Goal: Information Seeking & Learning: Learn about a topic

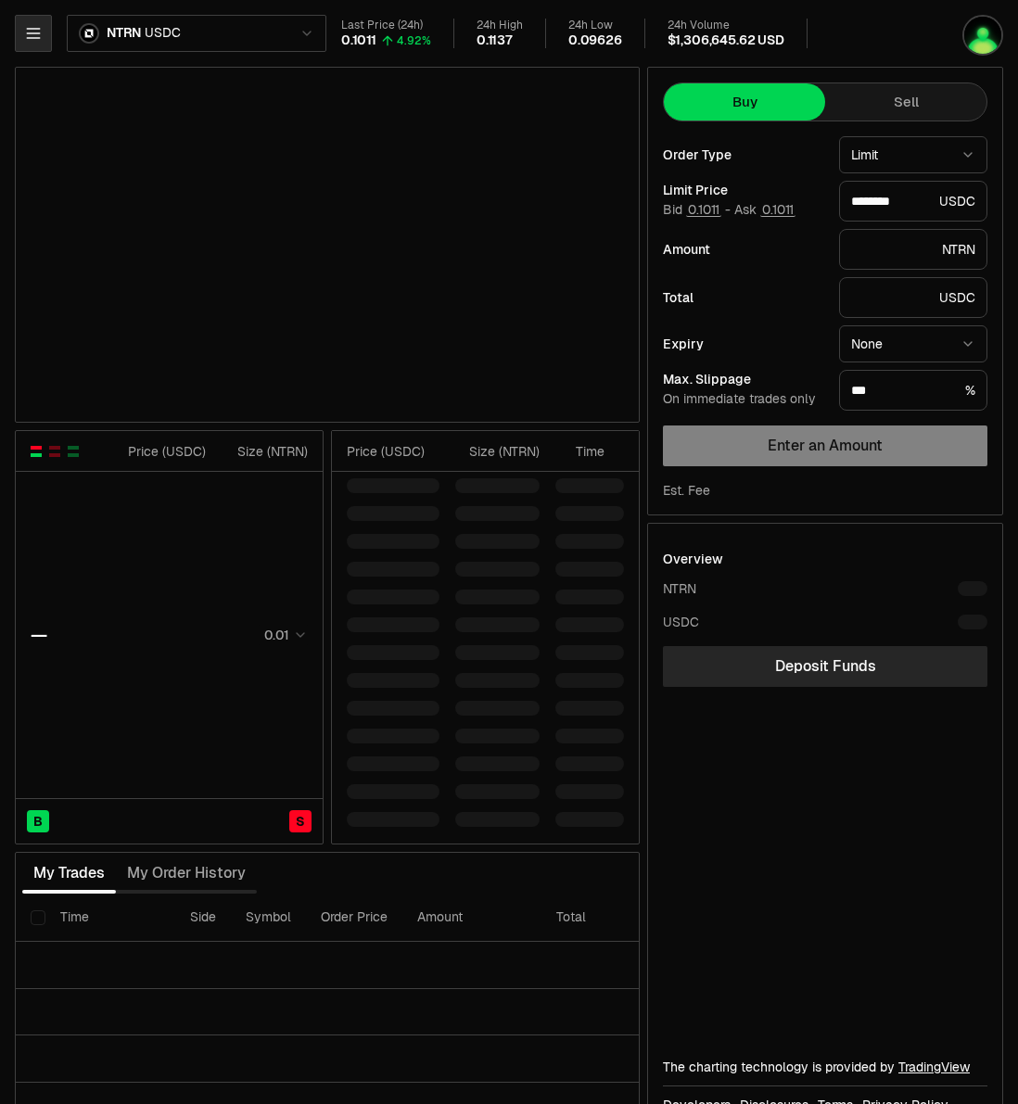
click at [25, 27] on icon "button" at bounding box center [33, 33] width 19 height 19
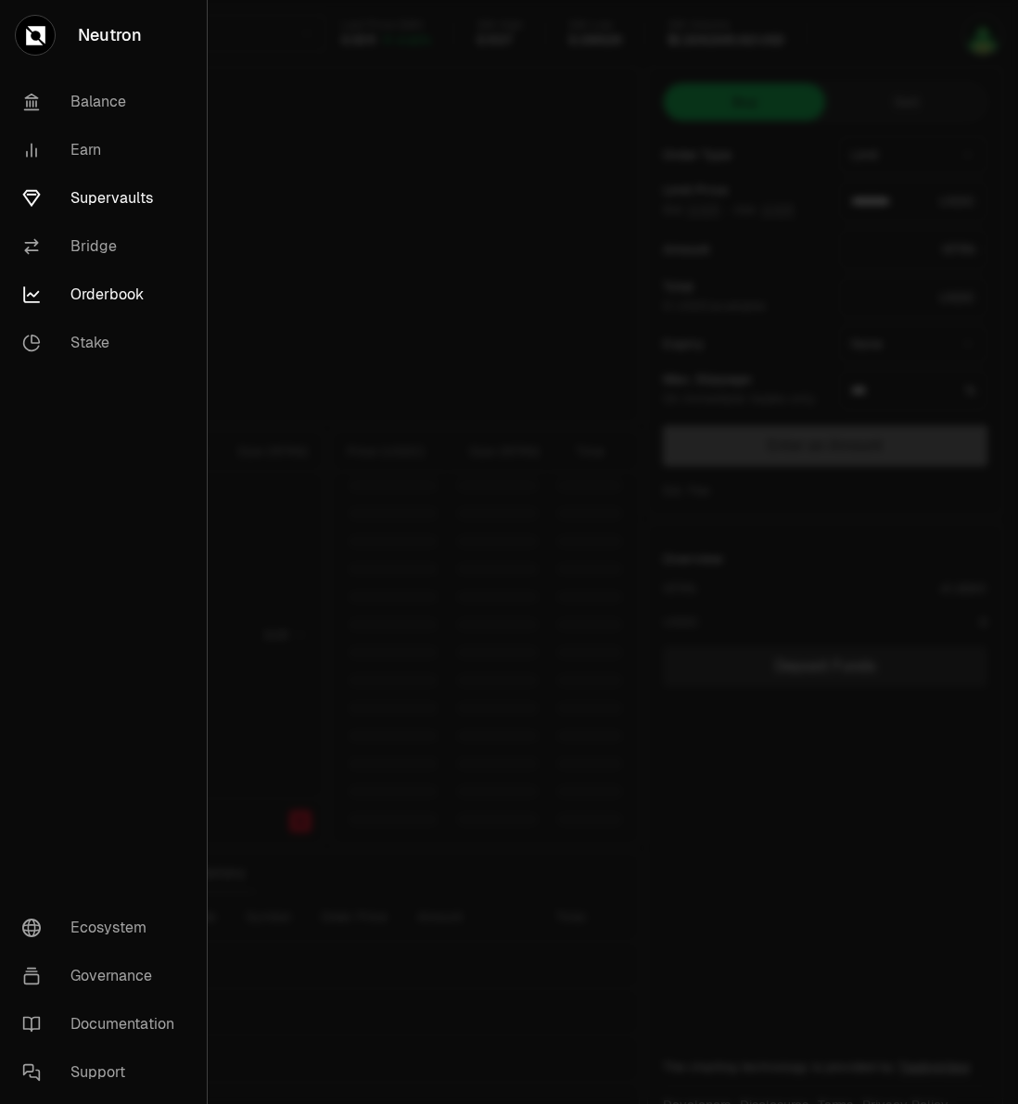
type input "********"
click at [98, 199] on link "Supervaults" at bounding box center [103, 198] width 192 height 48
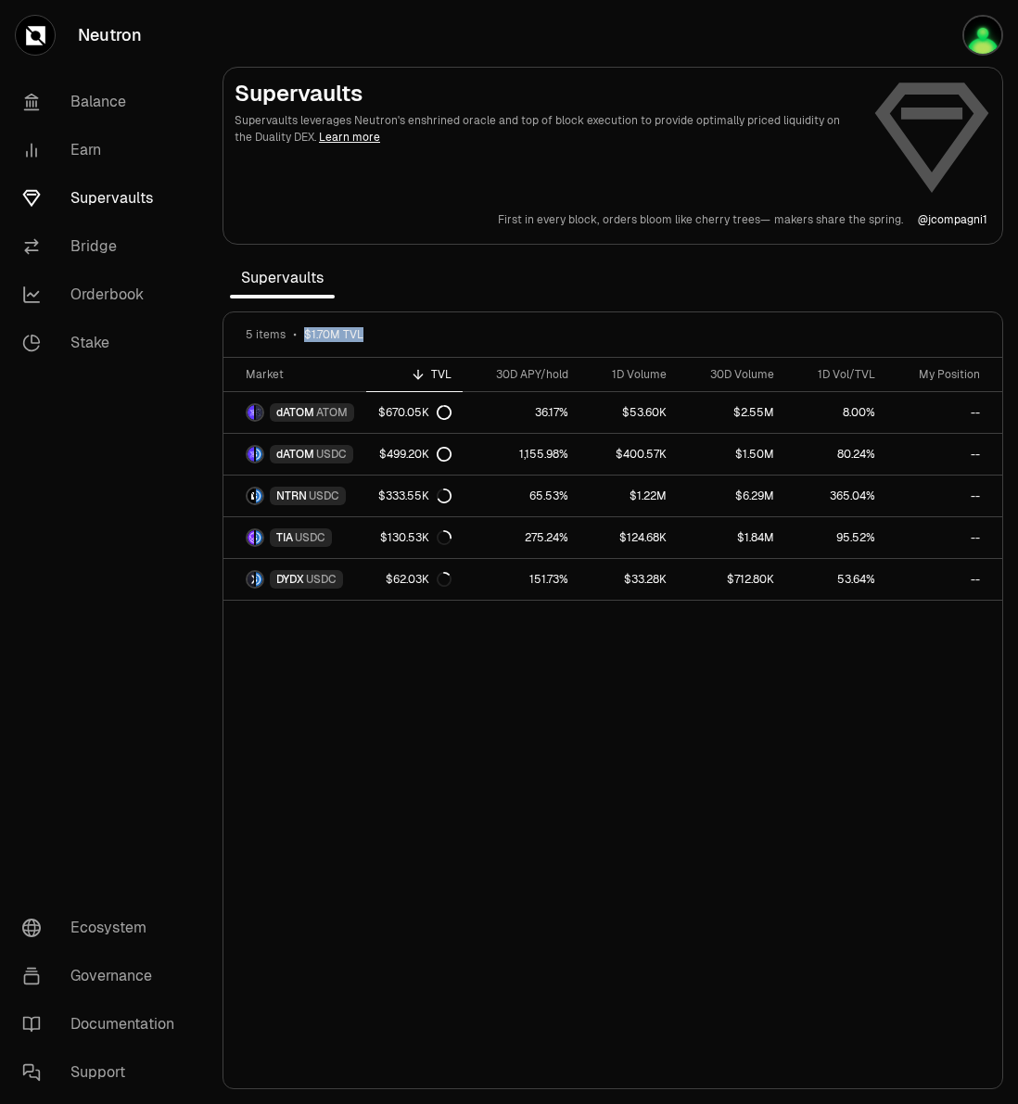
drag, startPoint x: 381, startPoint y: 336, endPoint x: 297, endPoint y: 337, distance: 84.4
click at [297, 337] on div "5 items $1.70M TVL" at bounding box center [613, 334] width 734 height 15
click at [100, 289] on link "Orderbook" at bounding box center [103, 295] width 193 height 48
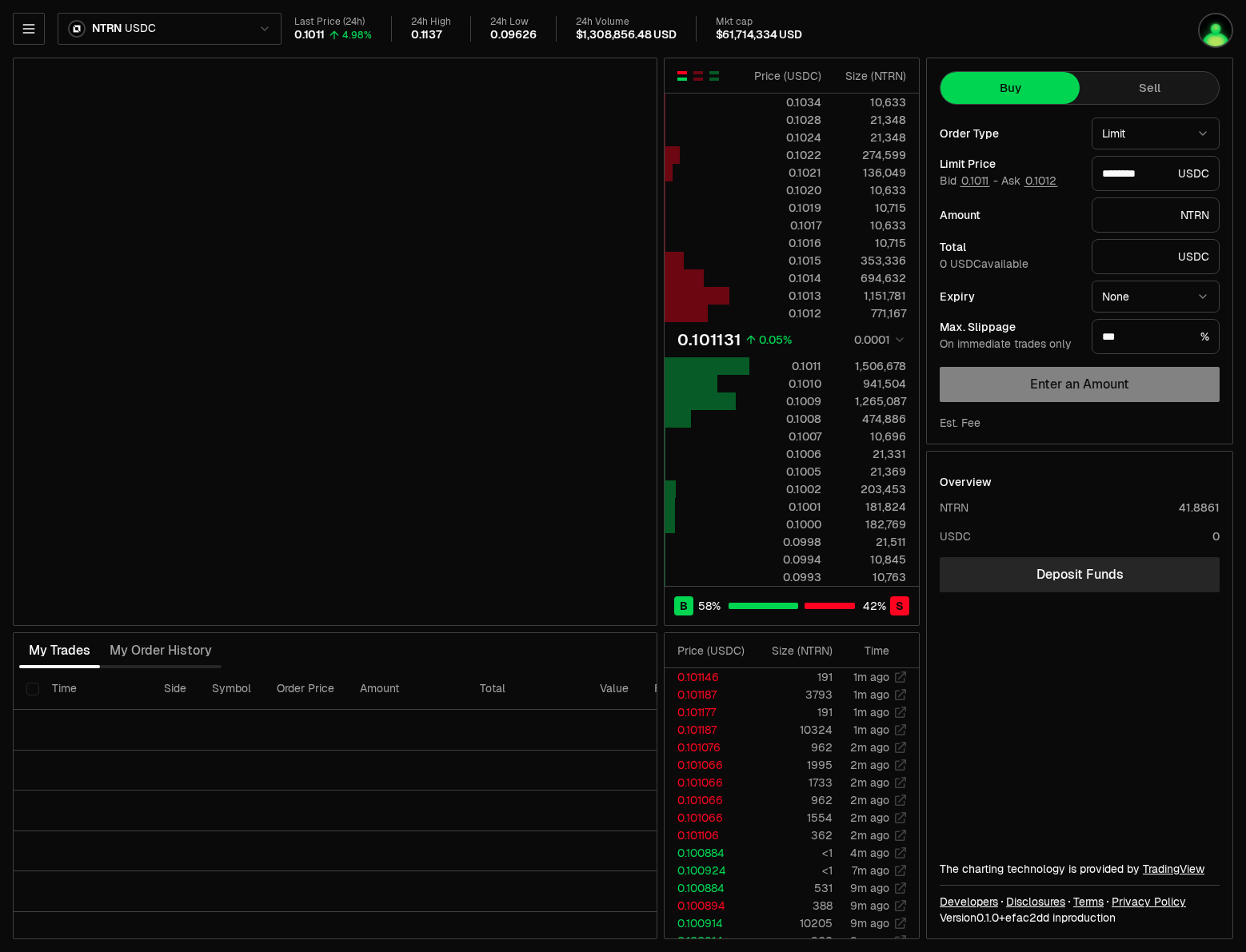
type input "********"
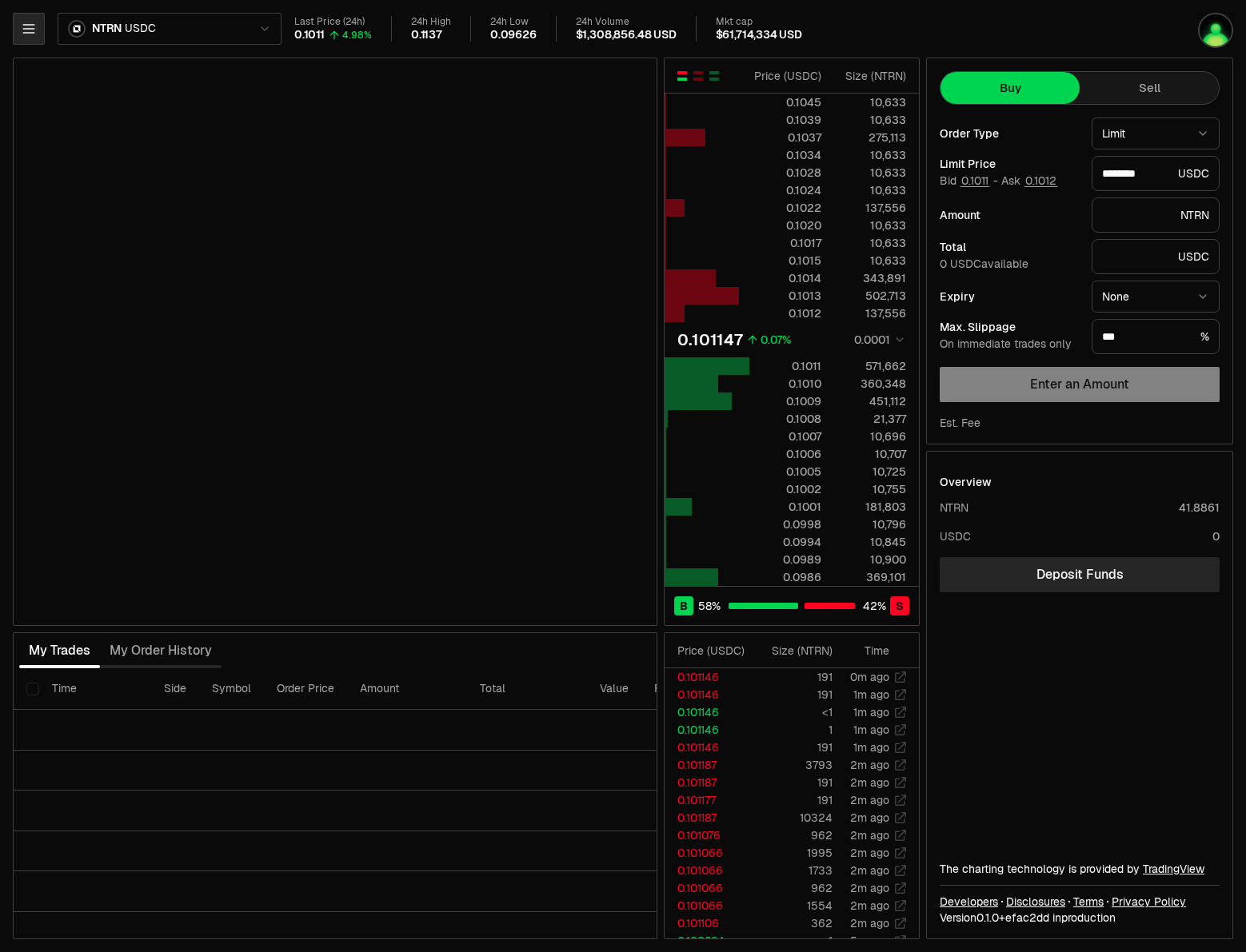
click at [30, 25] on icon "button" at bounding box center [28, 28] width 10 height 8
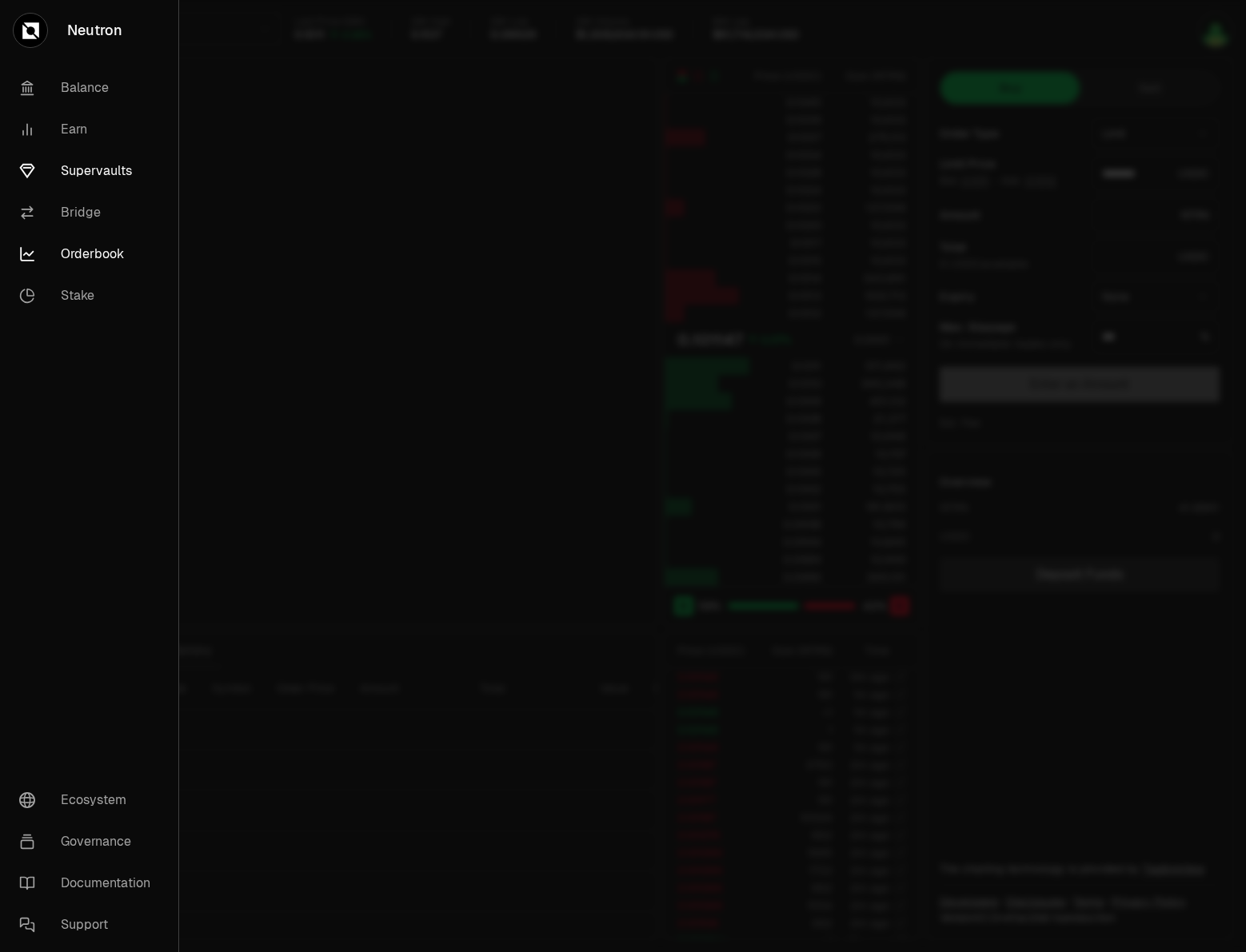
click at [85, 169] on link "Supervaults" at bounding box center [89, 171] width 166 height 41
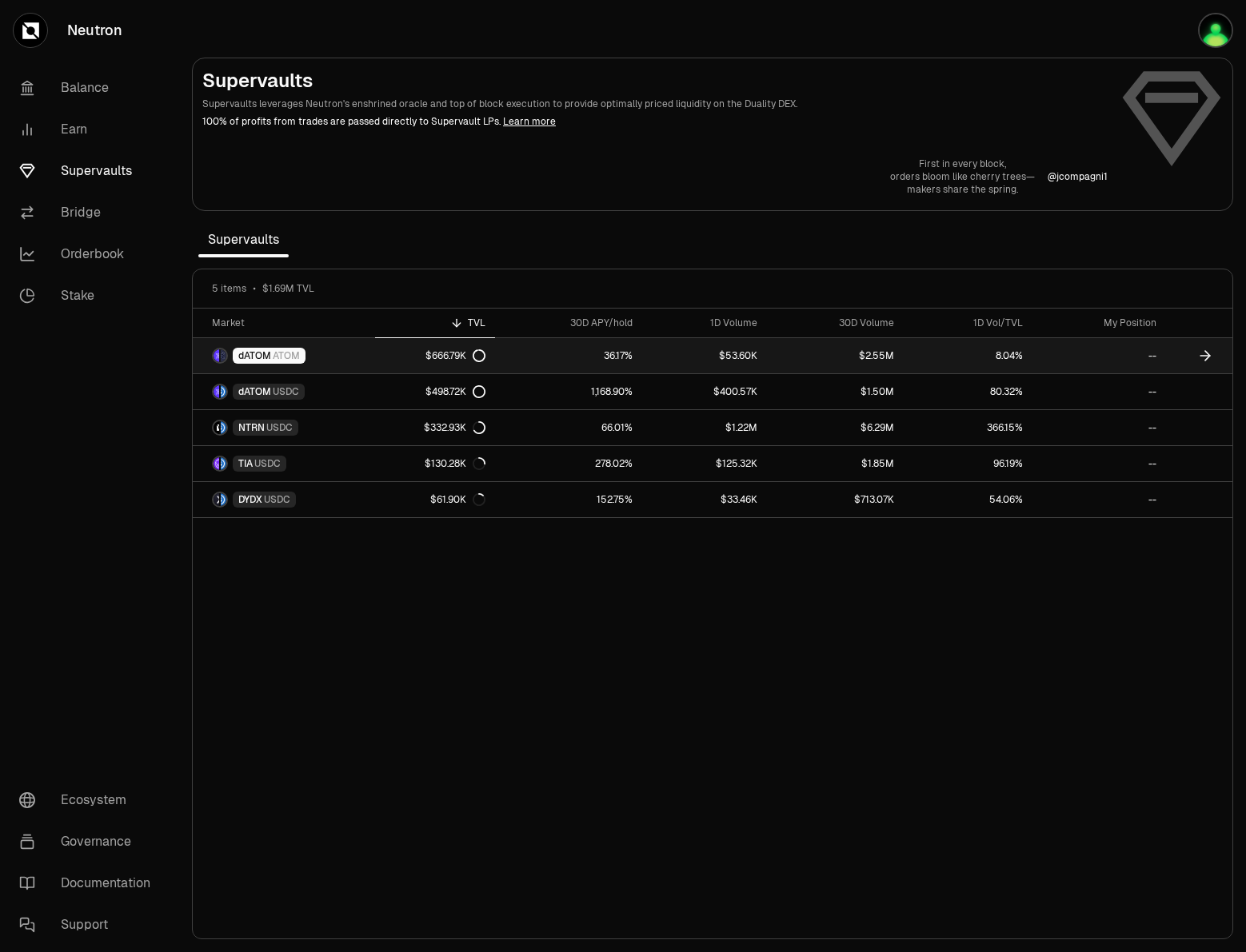
click at [313, 354] on link "dATOM ATOM" at bounding box center [283, 355] width 182 height 35
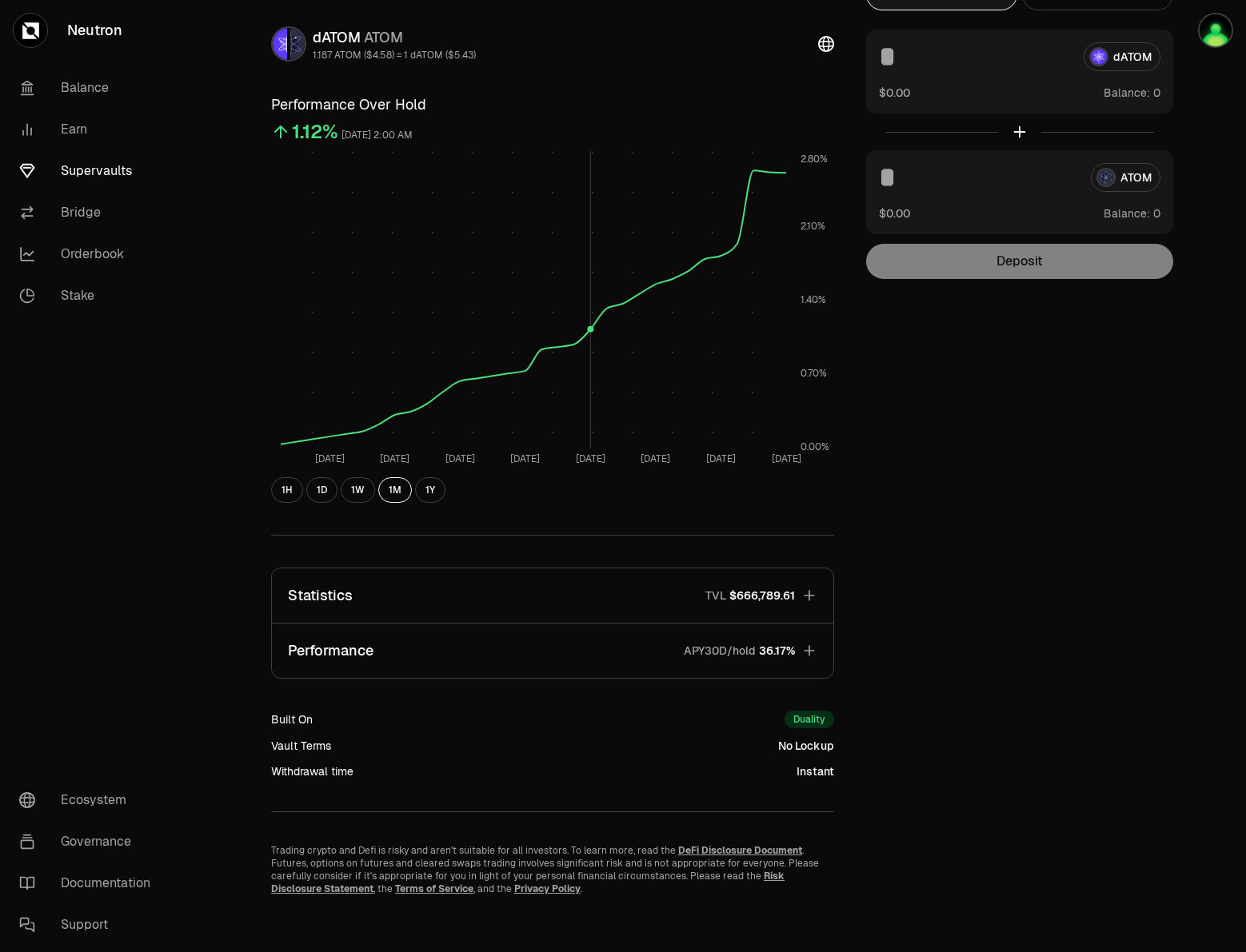
scroll to position [93, 0]
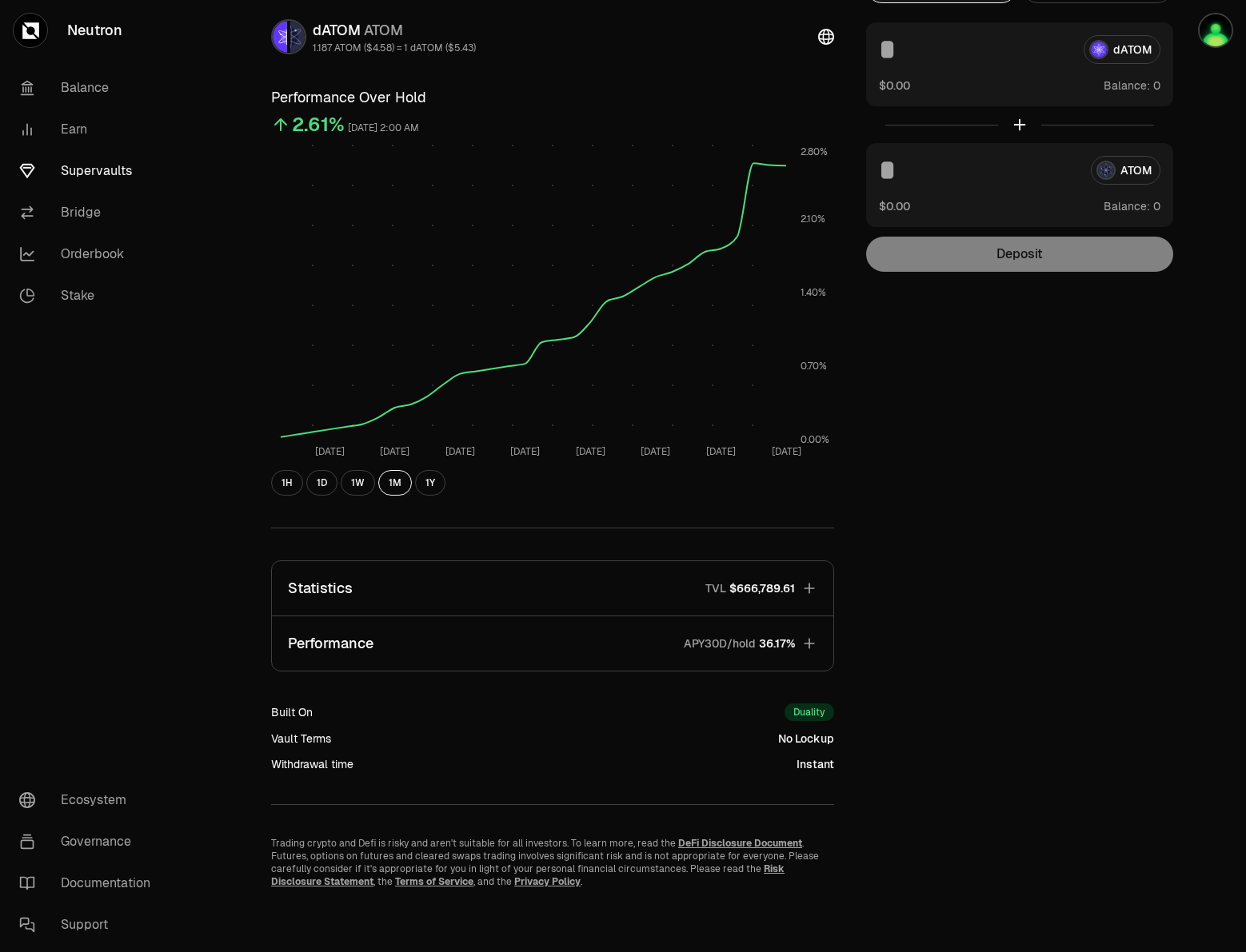
click at [811, 644] on icon "button" at bounding box center [809, 643] width 16 height 16
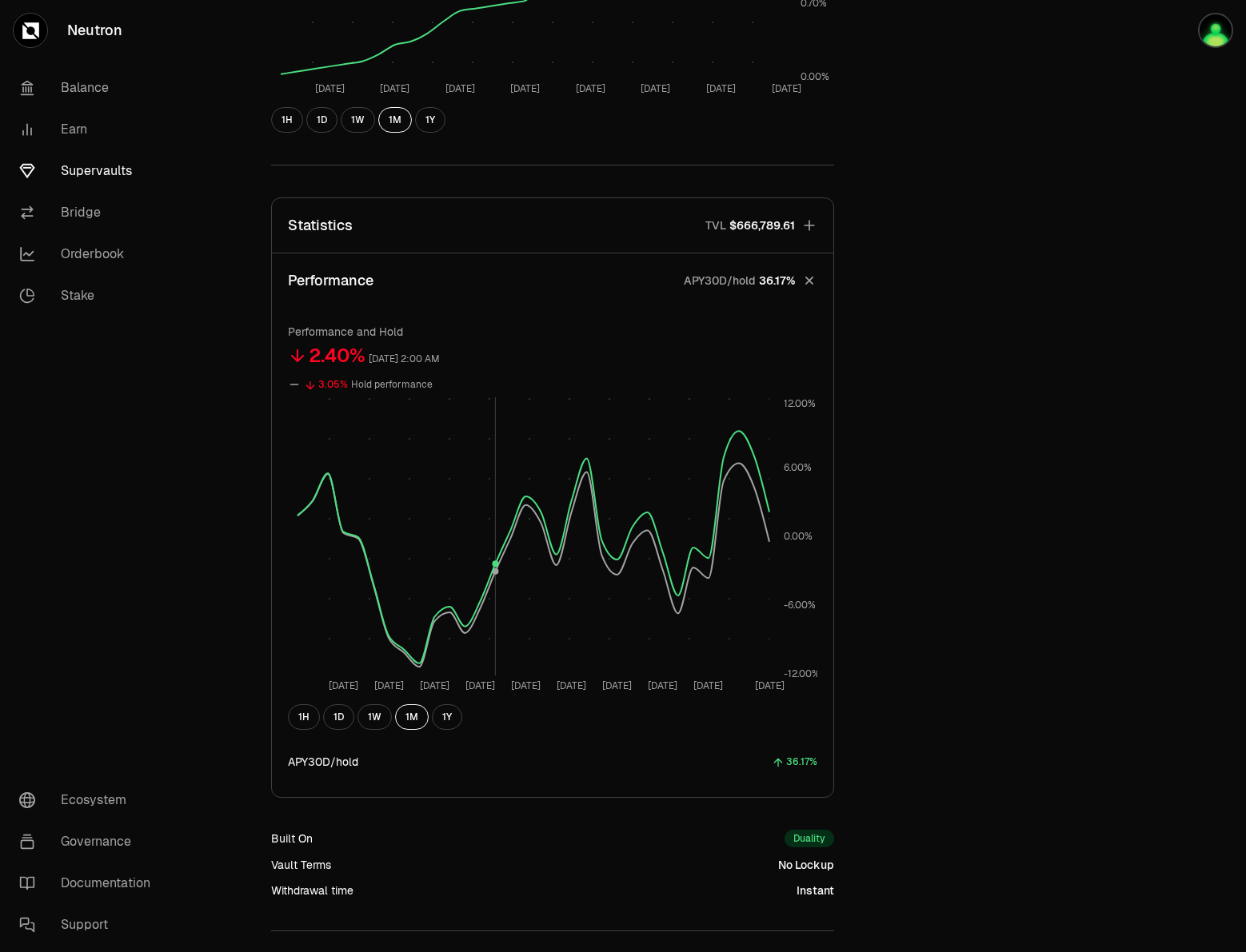
scroll to position [423, 0]
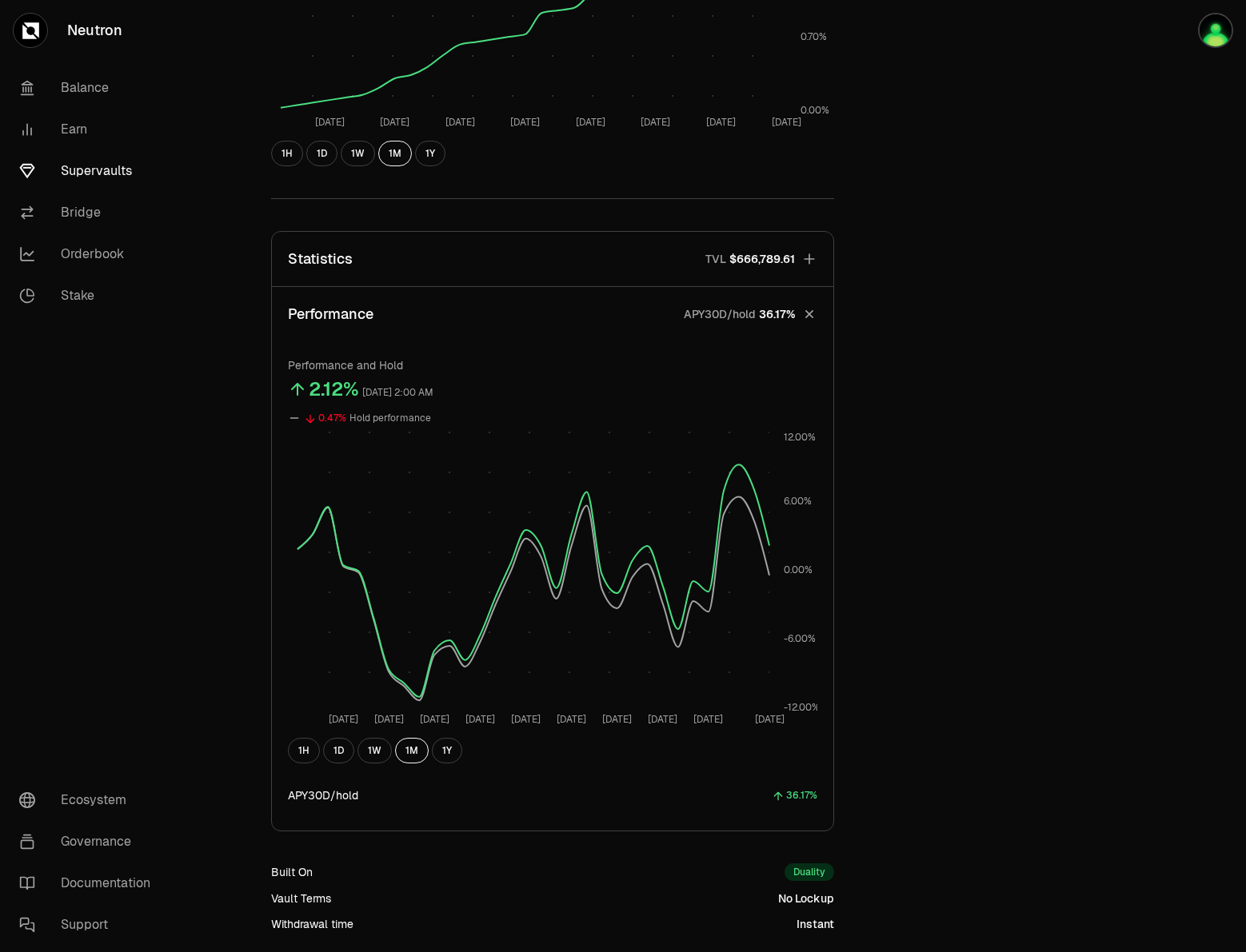
click at [823, 273] on button "Statistics TVL $666,789.61" at bounding box center [552, 259] width 561 height 54
